Goal: Obtain resource: Download file/media

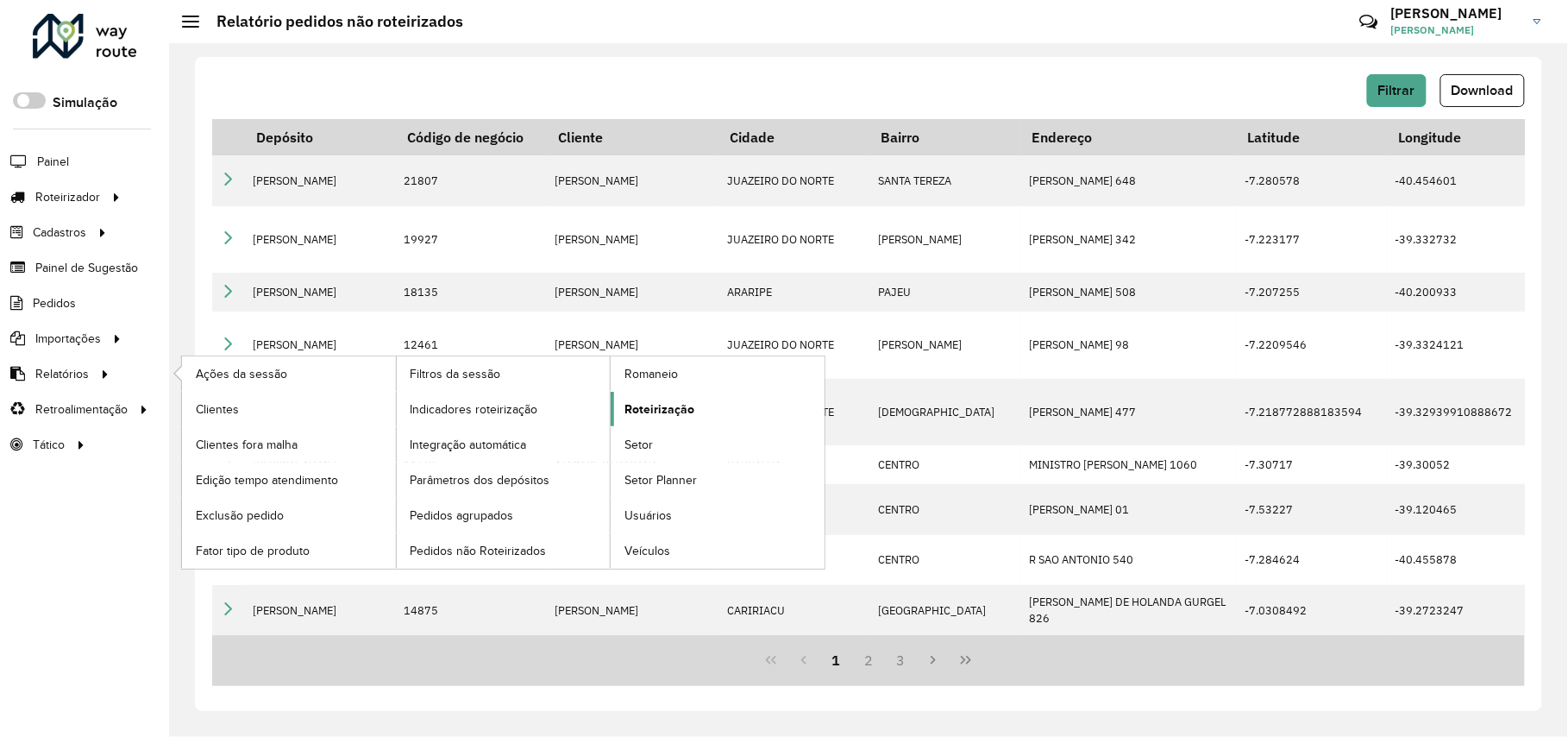
click at [694, 414] on link "Roteirização" at bounding box center [718, 409] width 214 height 35
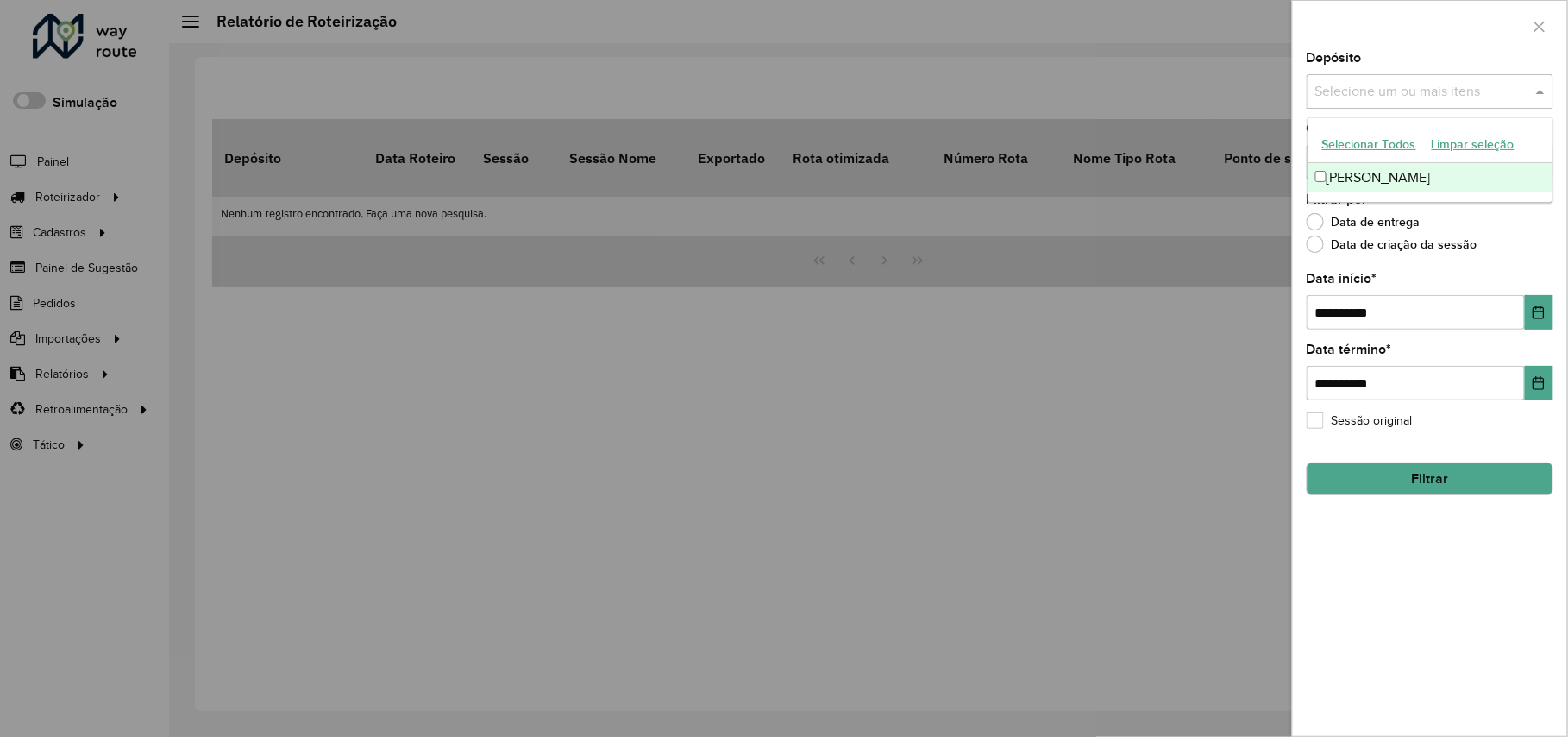
click at [1385, 104] on div "Selecione um ou mais itens" at bounding box center [1429, 91] width 247 height 35
click at [1375, 166] on div "[PERSON_NAME]" at bounding box center [1430, 178] width 244 height 30
click at [1533, 390] on button "Choose Date" at bounding box center [1539, 383] width 29 height 35
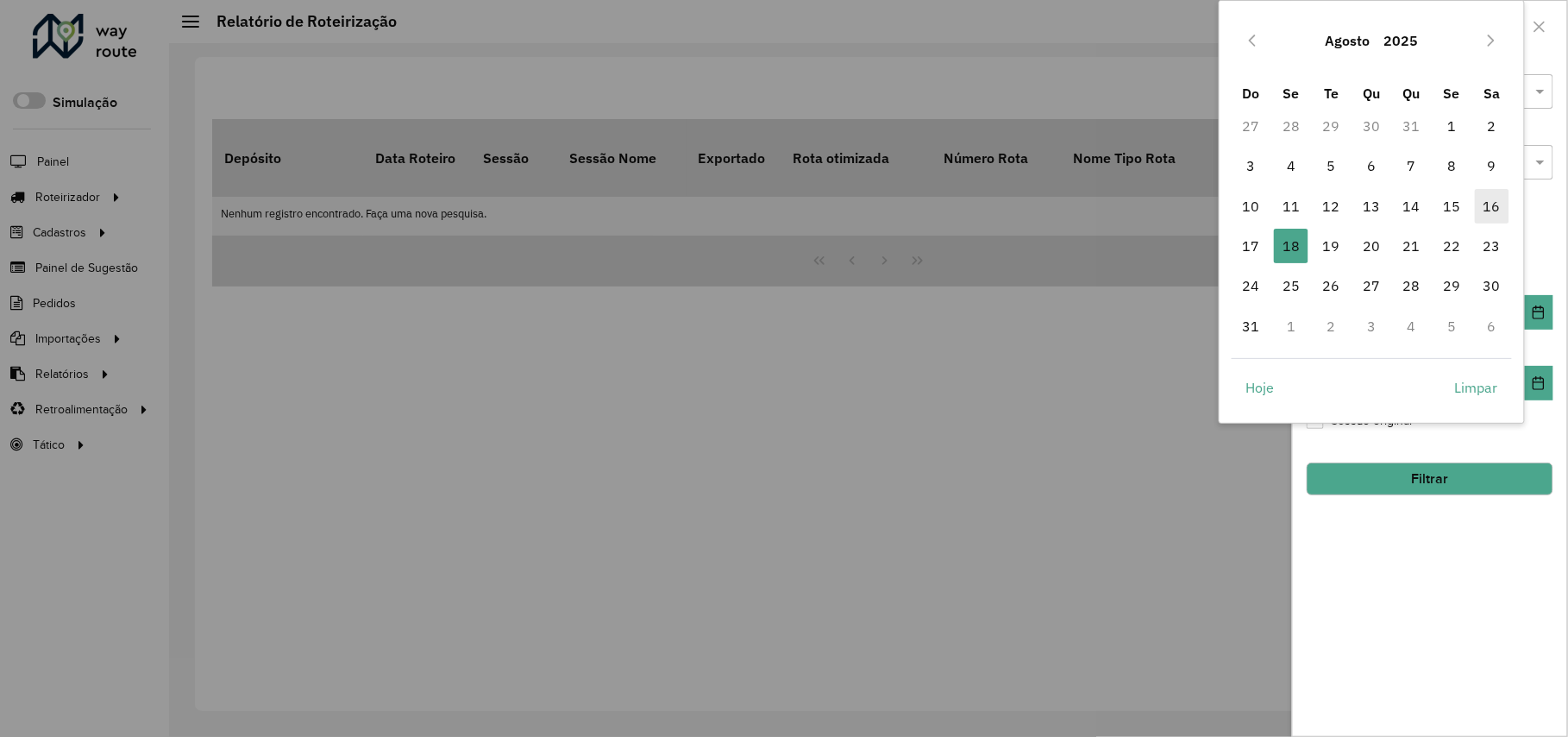
click at [1494, 216] on span "16" at bounding box center [1492, 206] width 35 height 35
type input "**********"
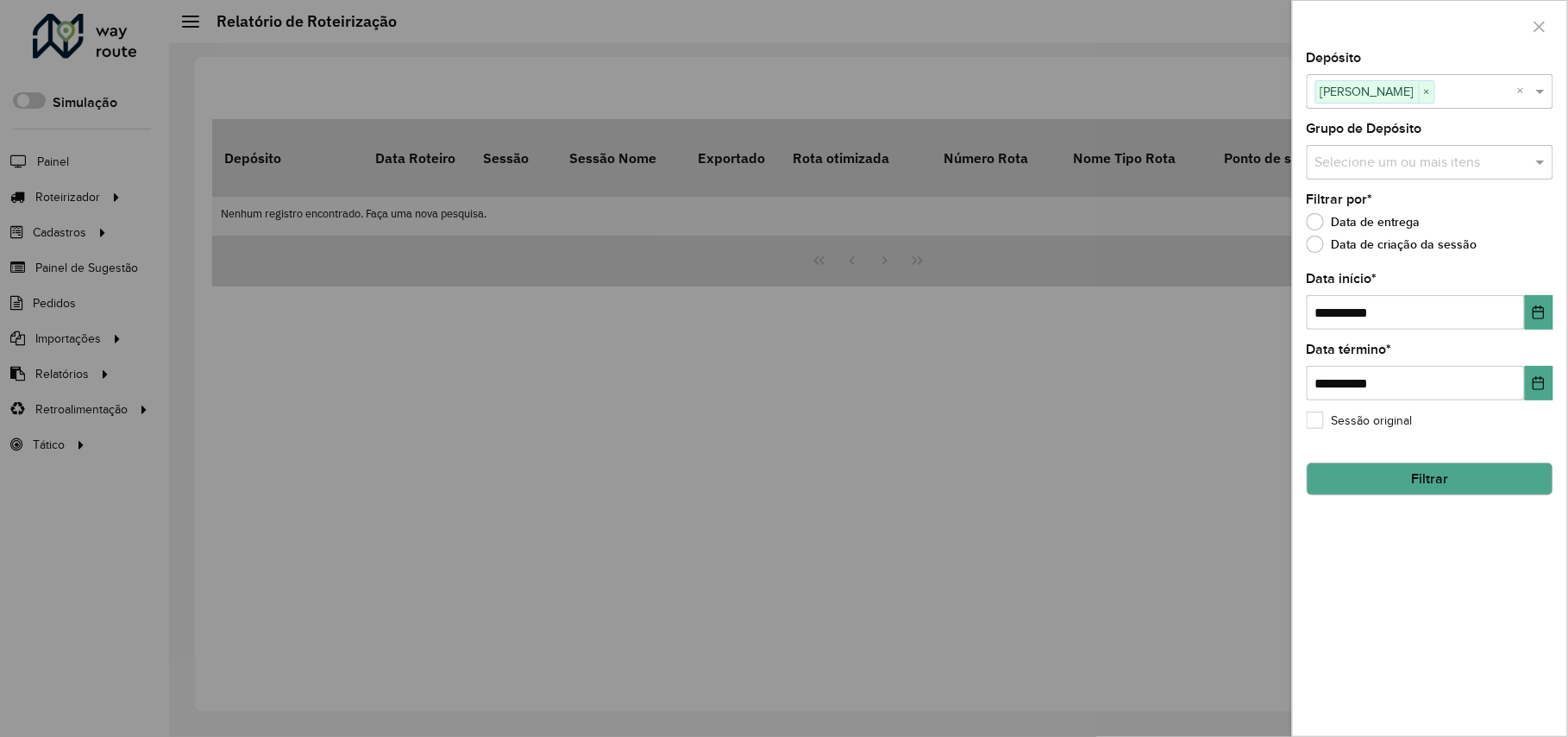
click at [1478, 475] on button "Filtrar" at bounding box center [1429, 479] width 247 height 33
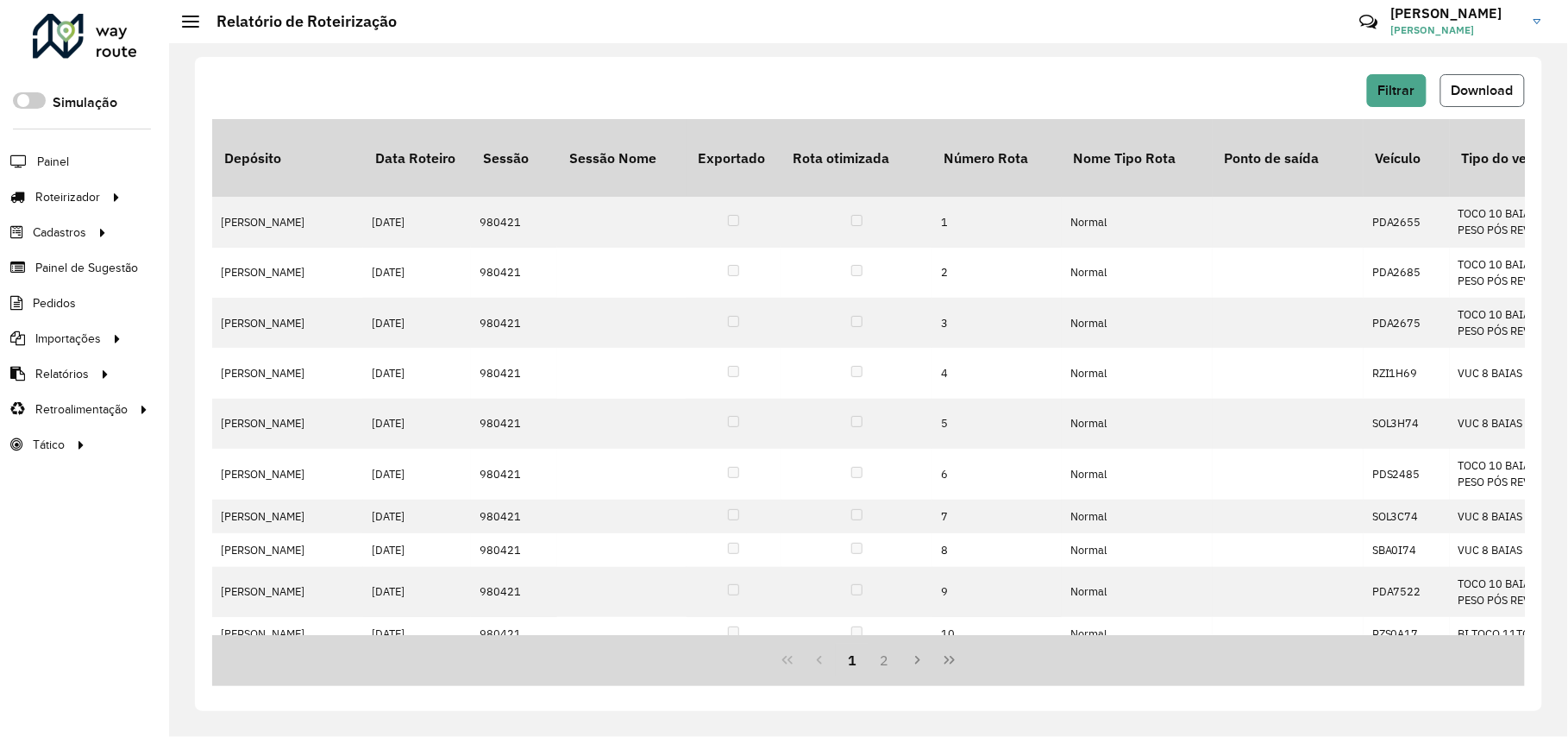
click at [1490, 98] on button "Download" at bounding box center [1483, 91] width 84 height 33
click at [1418, 95] on button "Filtrar" at bounding box center [1396, 91] width 59 height 33
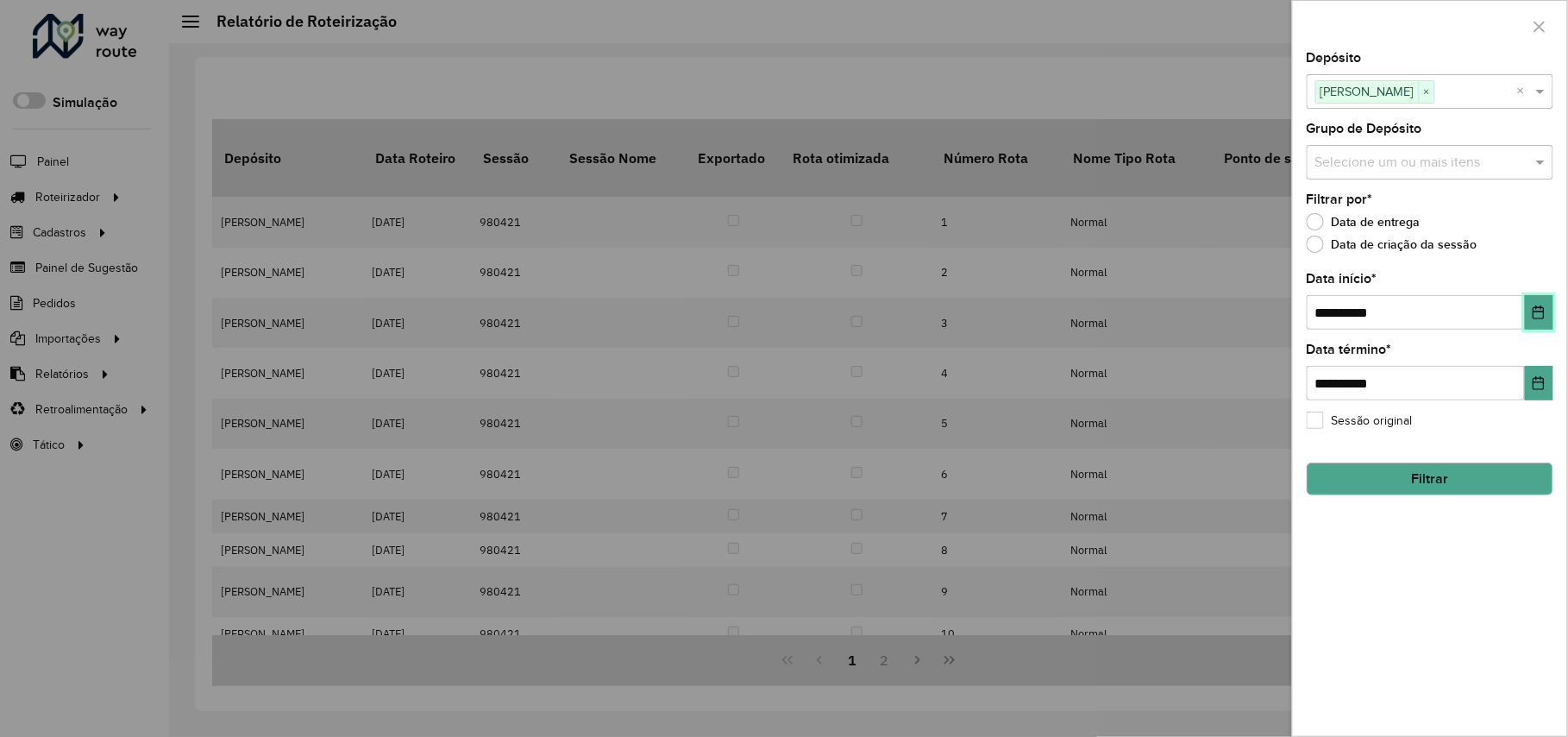
click at [1529, 317] on button "Choose Date" at bounding box center [1539, 313] width 29 height 35
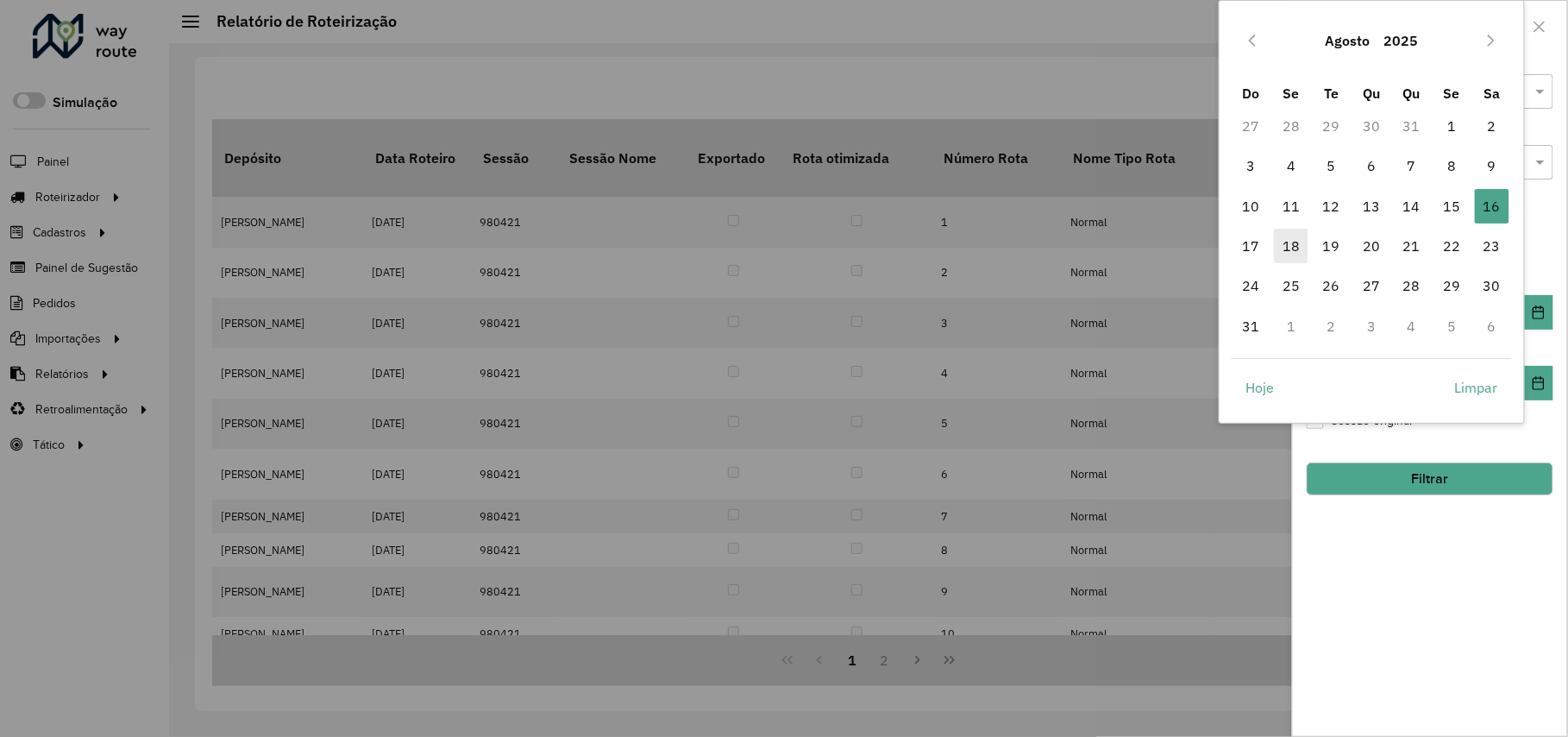
click at [1306, 236] on span "18" at bounding box center [1291, 246] width 35 height 35
type input "**********"
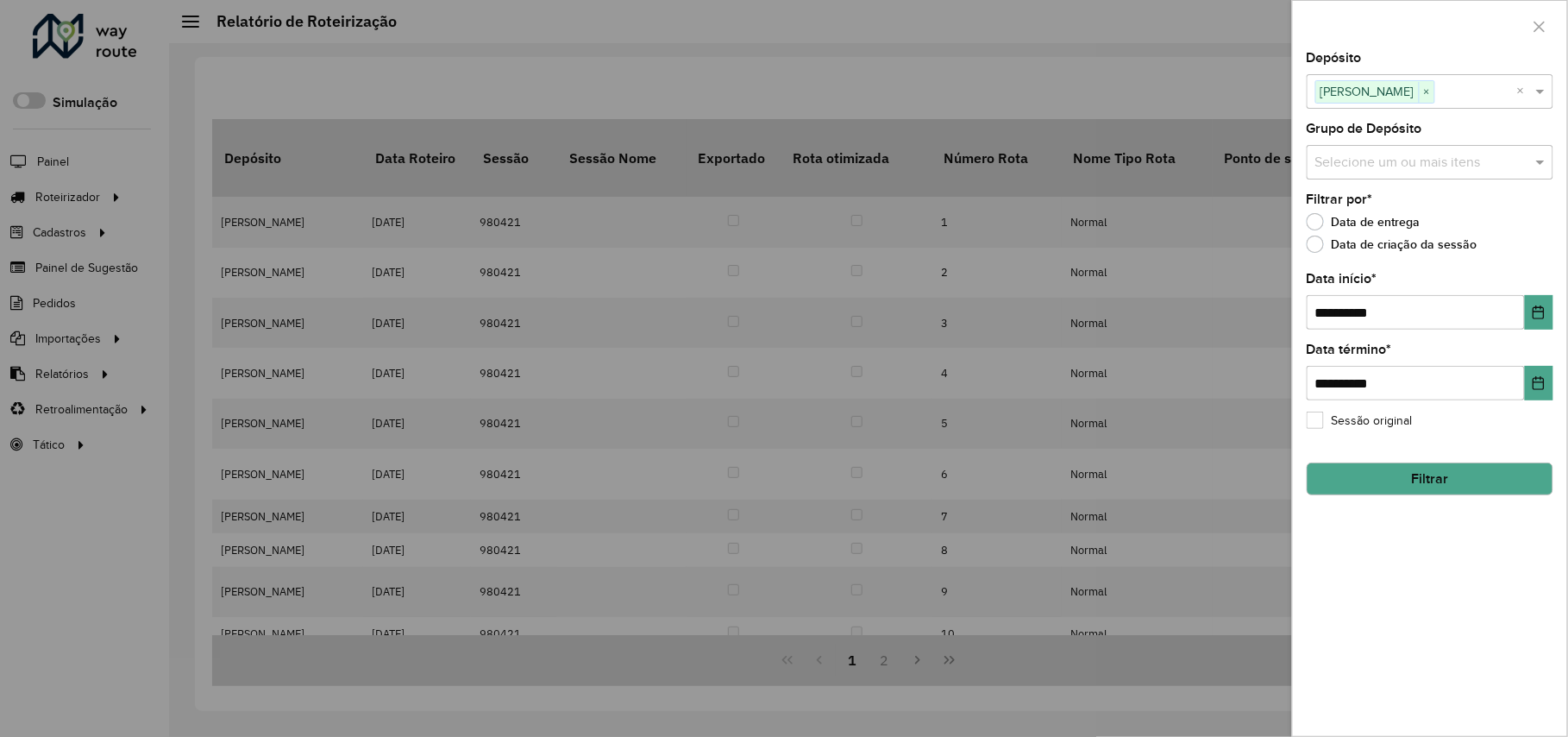
click at [1445, 460] on hb-field-button "Filtrar" at bounding box center [1429, 471] width 247 height 46
click at [1450, 466] on button "Filtrar" at bounding box center [1429, 479] width 247 height 33
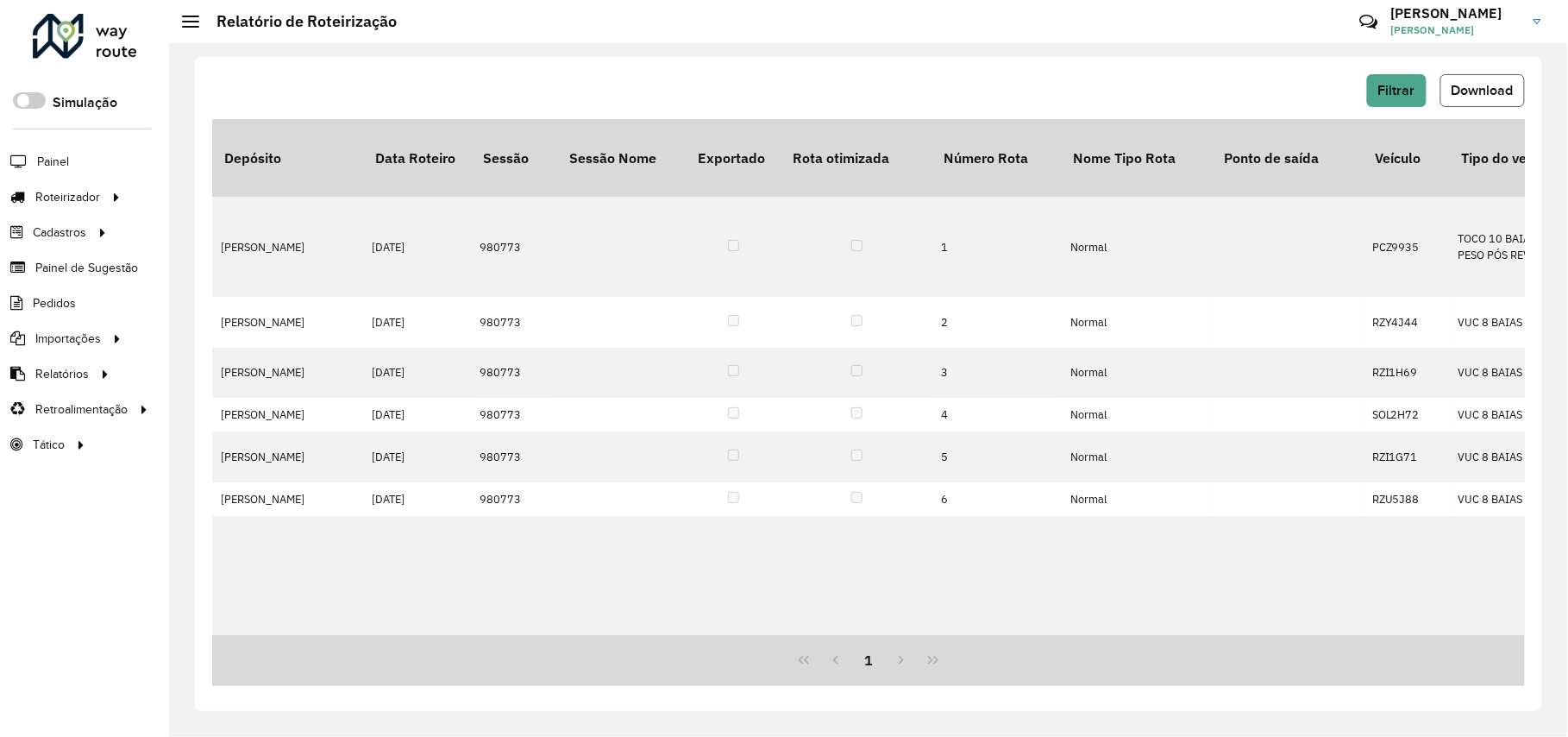
click at [1484, 97] on span "Download" at bounding box center [1482, 90] width 62 height 15
